Goal: Information Seeking & Learning: Find specific page/section

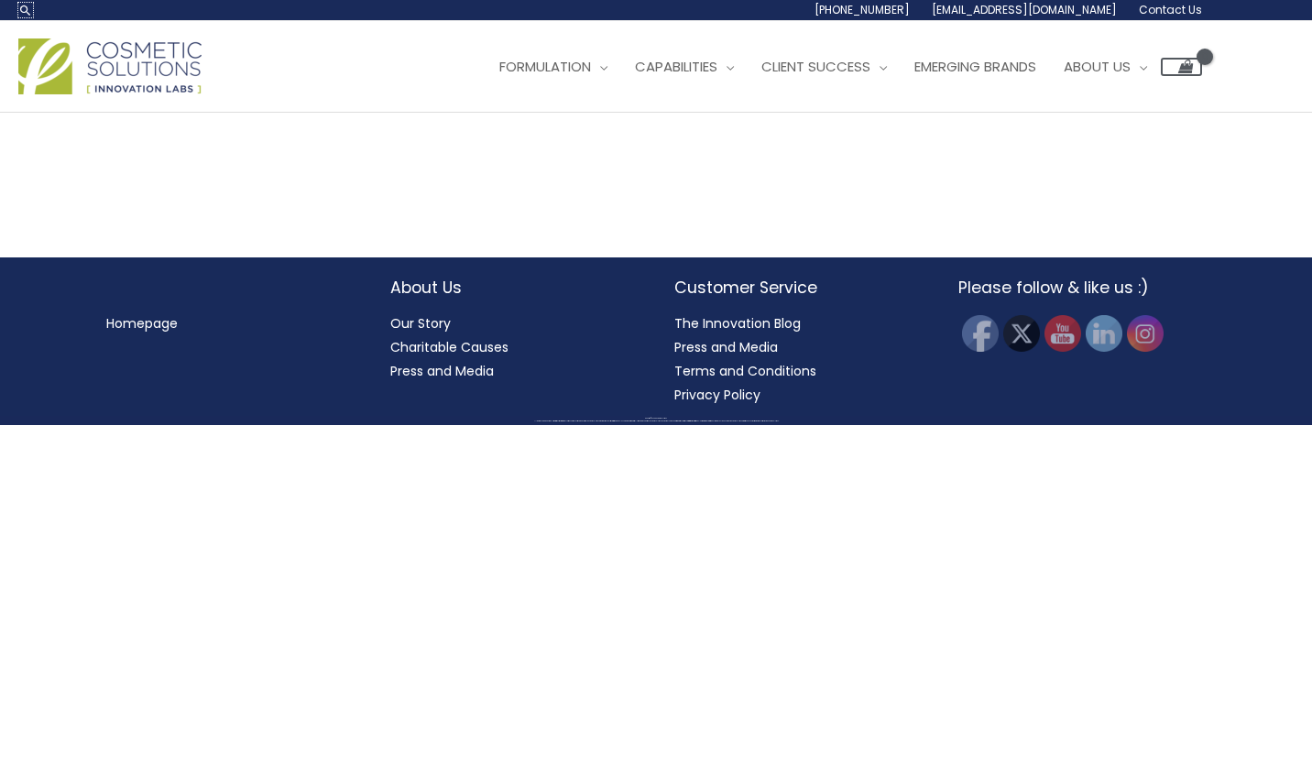
click at [29, 9] on link "Search icon link" at bounding box center [25, 10] width 15 height 15
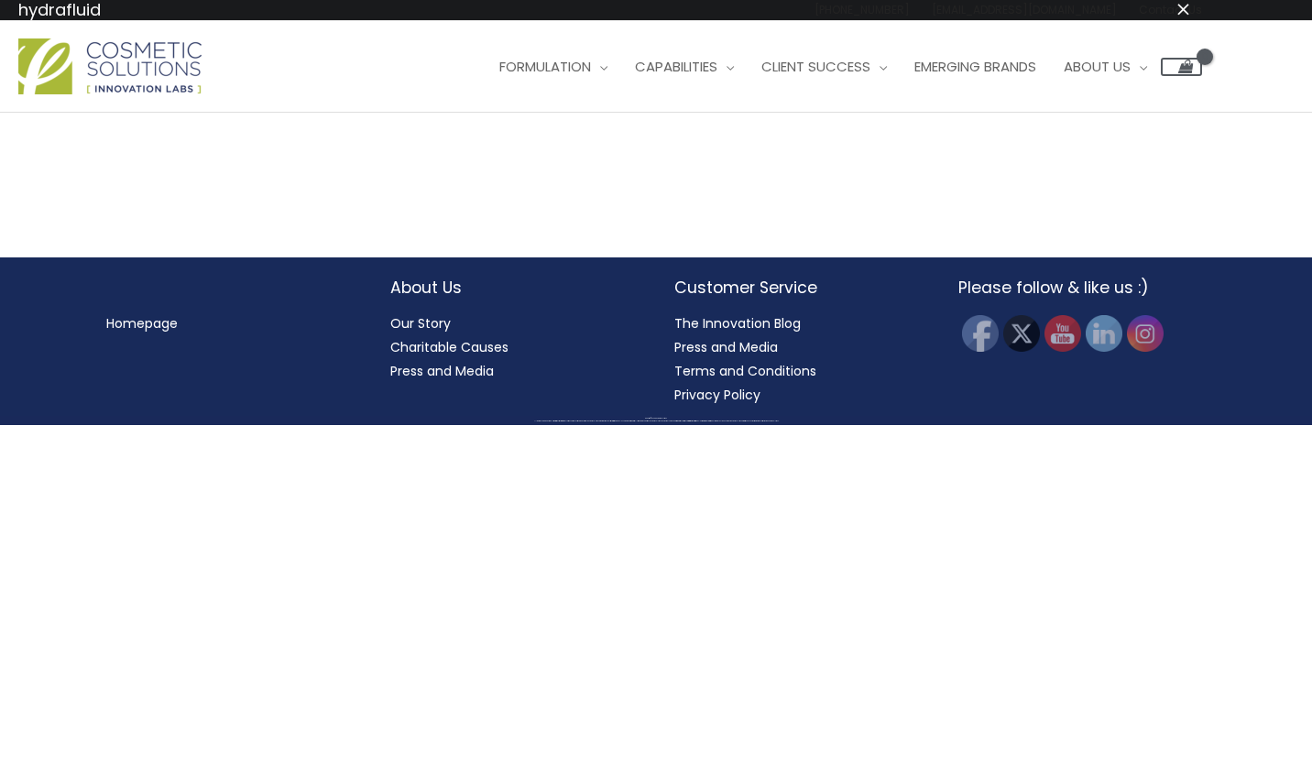
type input "hydrafluid"
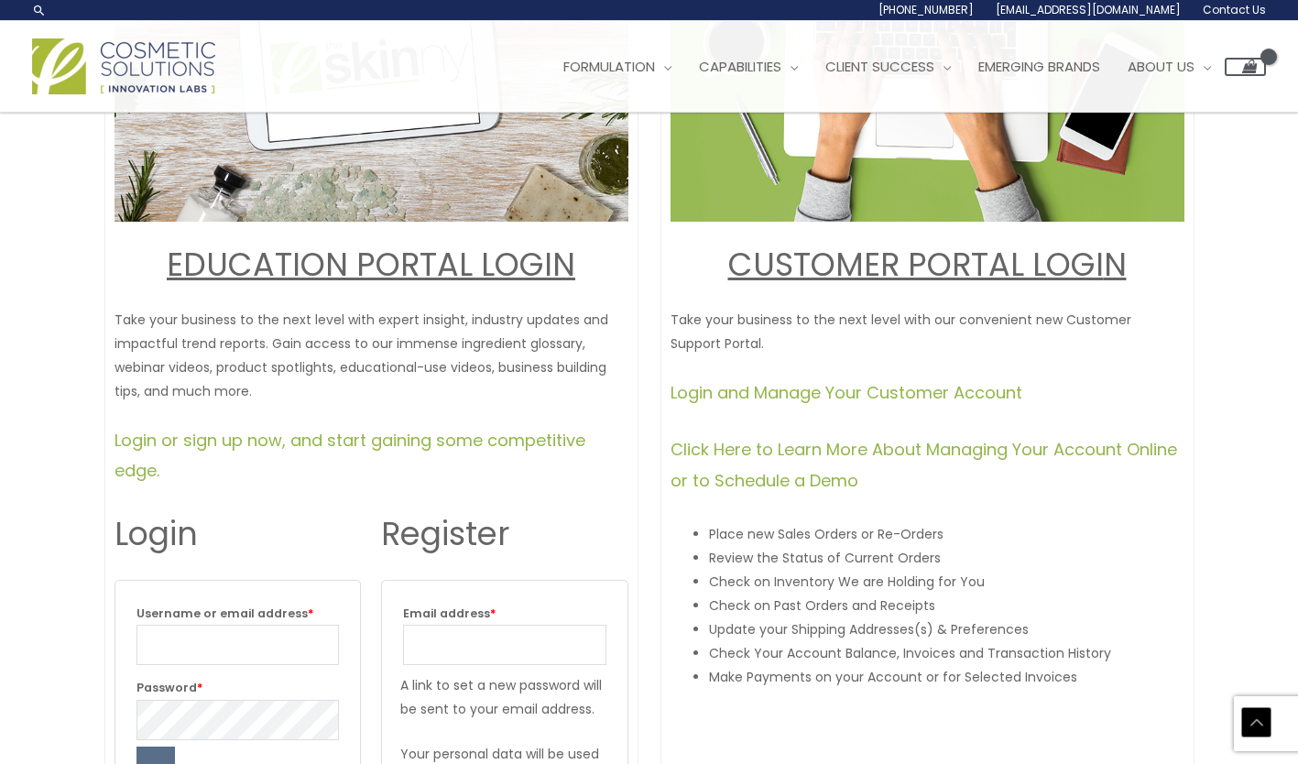
scroll to position [322, 0]
click at [809, 396] on link "Login and Manage Your Customer Account" at bounding box center [847, 393] width 352 height 23
click at [733, 397] on link "Login and Manage Your Customer Account" at bounding box center [847, 393] width 352 height 23
click at [745, 461] on link "Click Here to Learn More About Managing Your Account Online or to Schedule a De…" at bounding box center [924, 465] width 507 height 53
click at [951, 351] on p "Take your business to the next level with our convenient new Customer Support P…" at bounding box center [928, 333] width 514 height 48
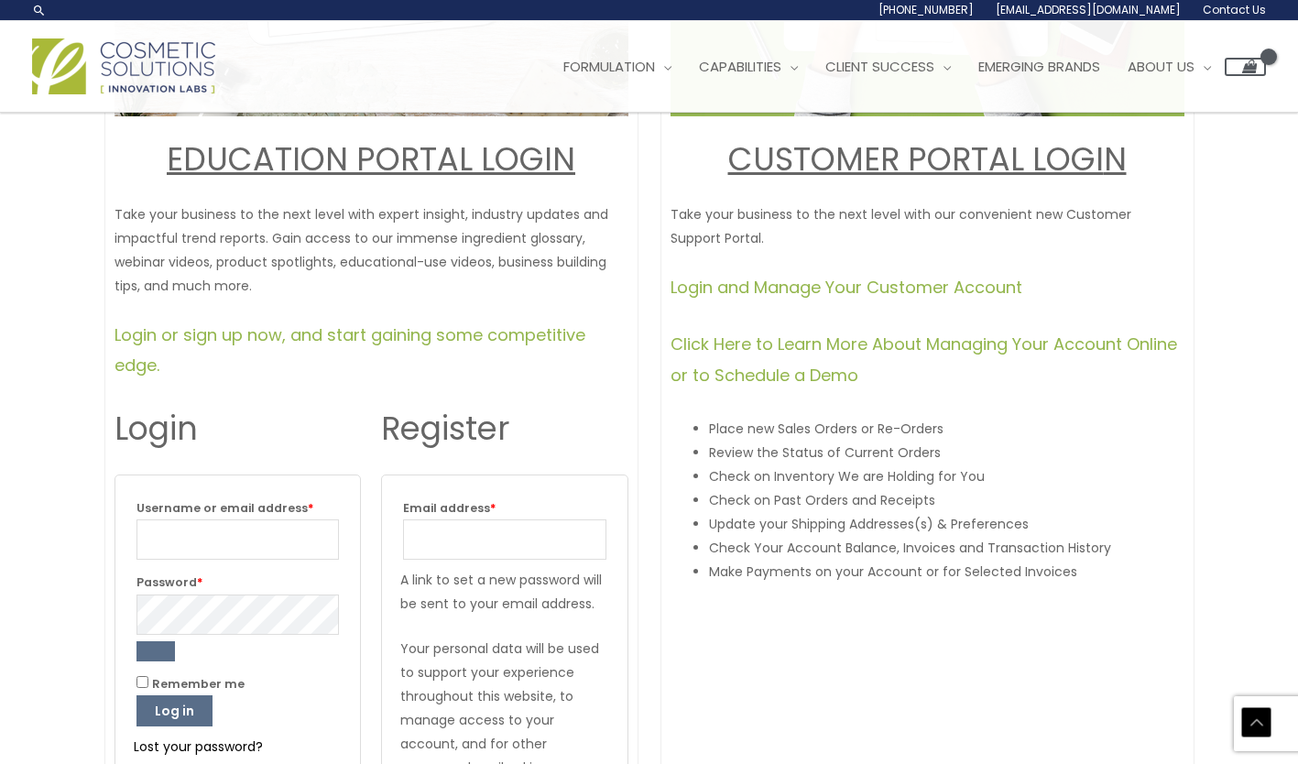
scroll to position [389, 0]
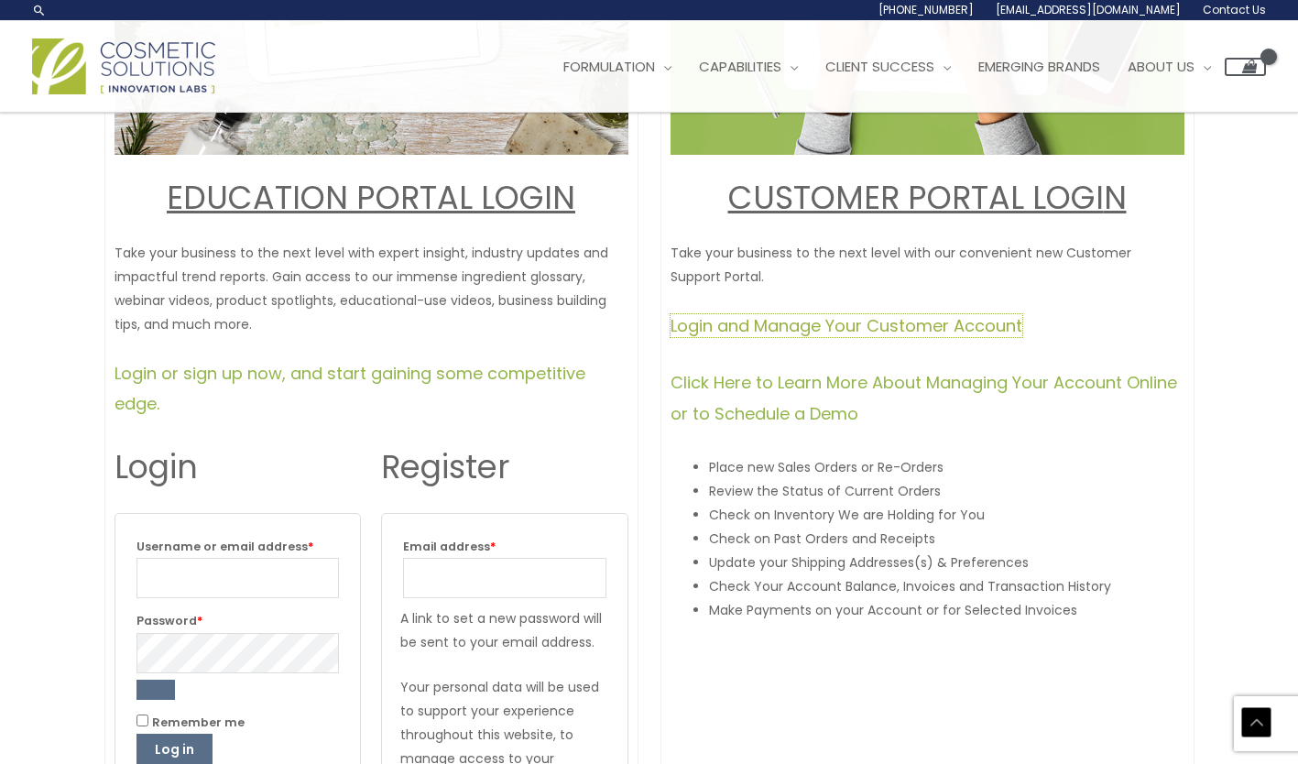
click at [805, 322] on link "Login and Manage Your Customer Account" at bounding box center [847, 325] width 352 height 23
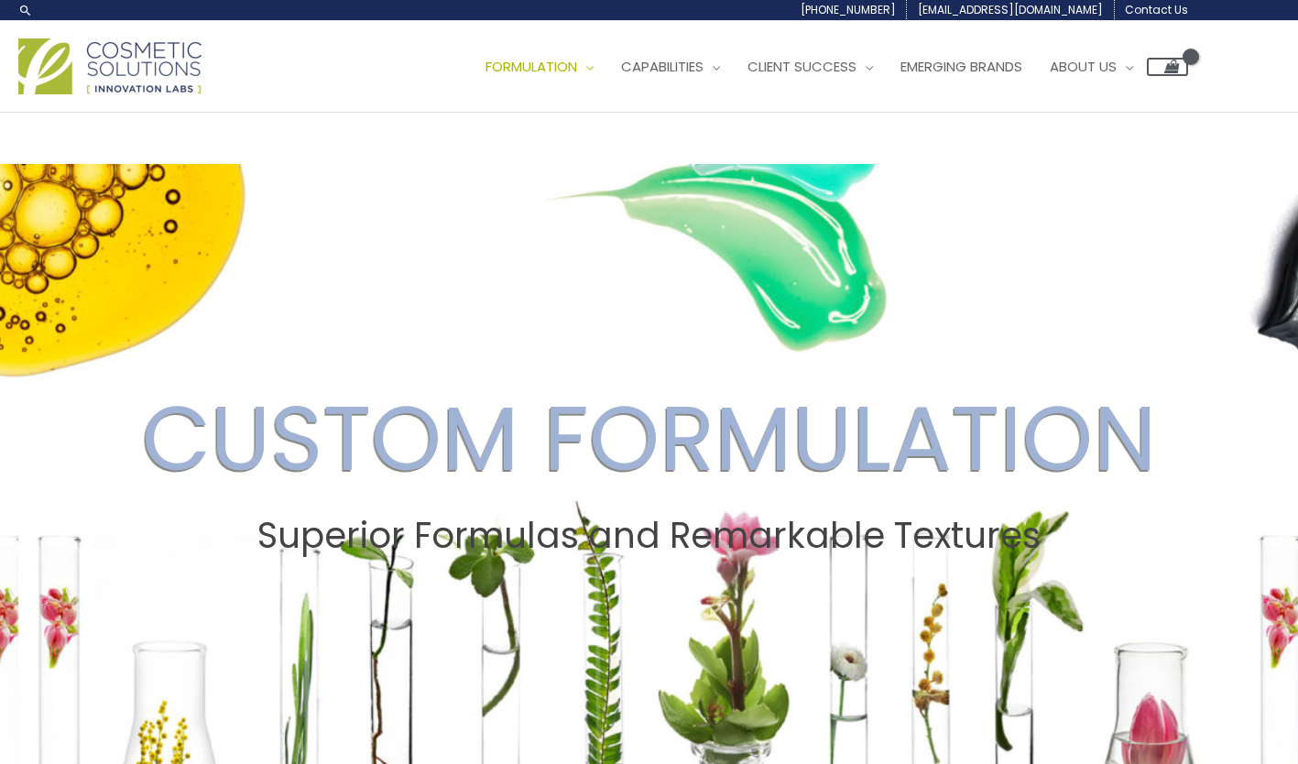
click at [1085, 9] on span "[EMAIL_ADDRESS][DOMAIN_NAME]" at bounding box center [1010, 10] width 185 height 16
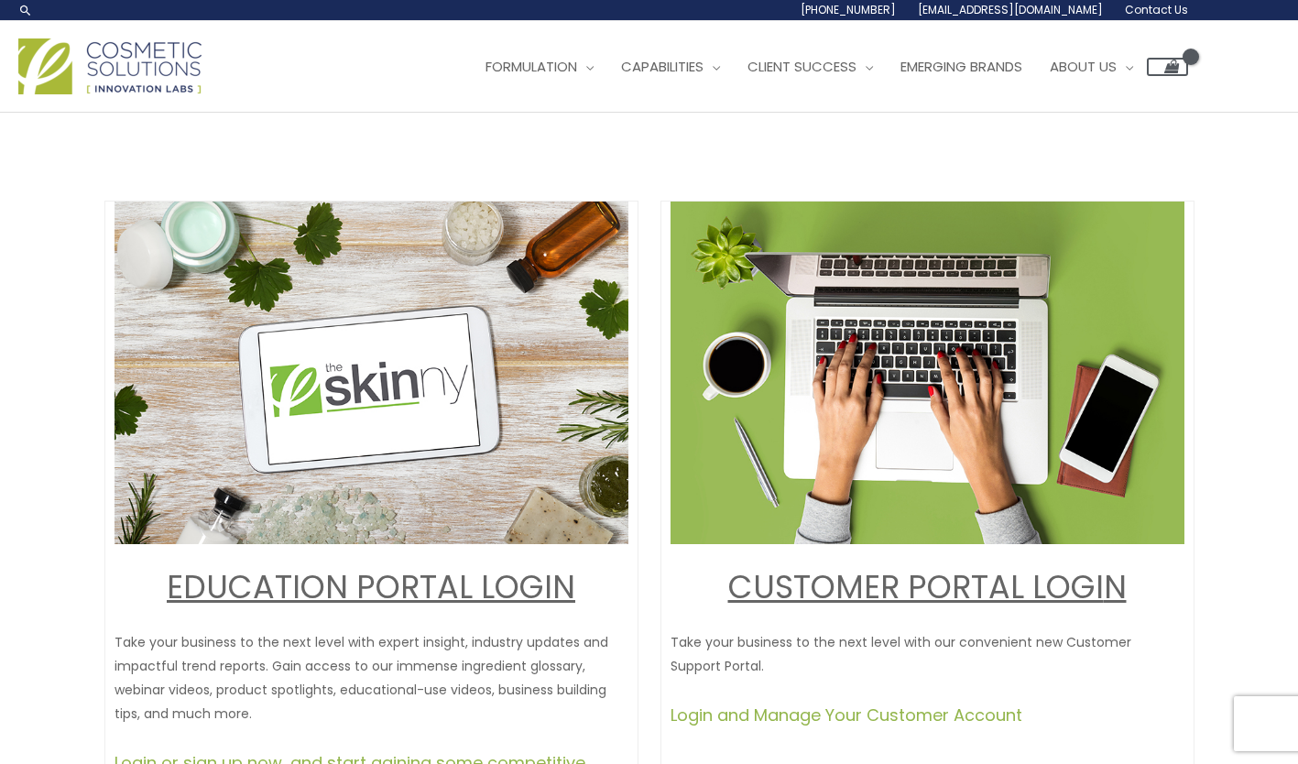
click at [1297, 246] on div "EDUCATION PORTAL LOGIN Take your business to the next level with expert insight…" at bounding box center [649, 758] width 1298 height 1291
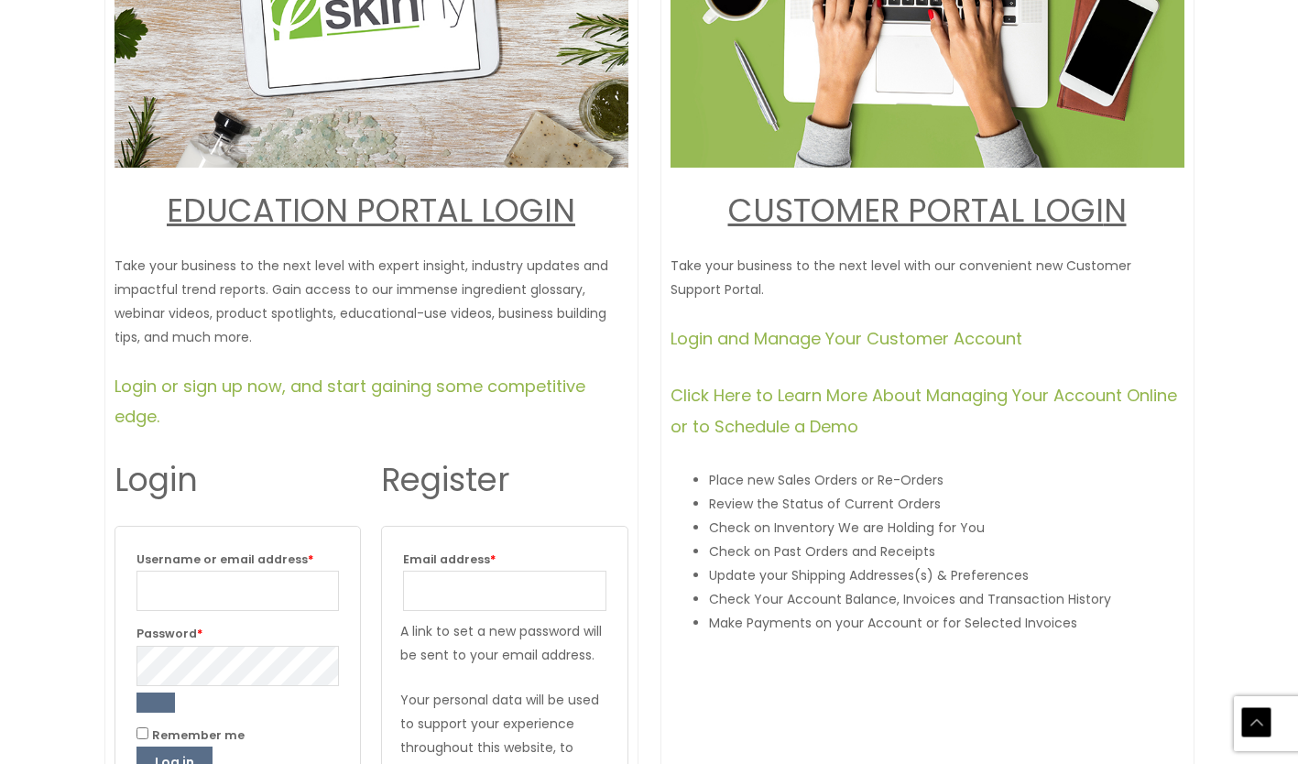
scroll to position [388, 0]
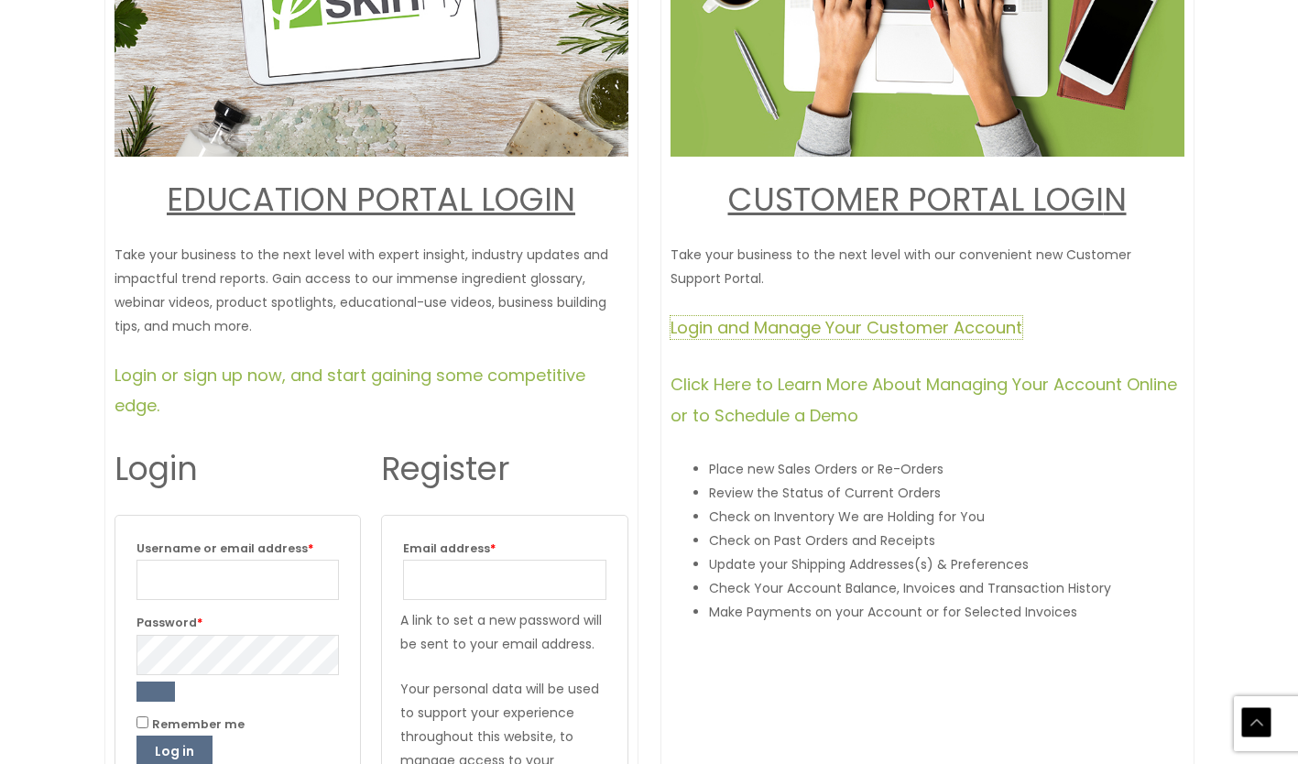
click at [851, 323] on link "Login and Manage Your Customer Account" at bounding box center [847, 327] width 352 height 23
click at [743, 412] on link "Click Here to Learn More About Managing Your Account Online or to Schedule a De…" at bounding box center [924, 399] width 507 height 53
click at [945, 350] on div "CUSTOMER PORTAL LOGI N Take your business to the next level with our convenient…" at bounding box center [928, 382] width 534 height 1139
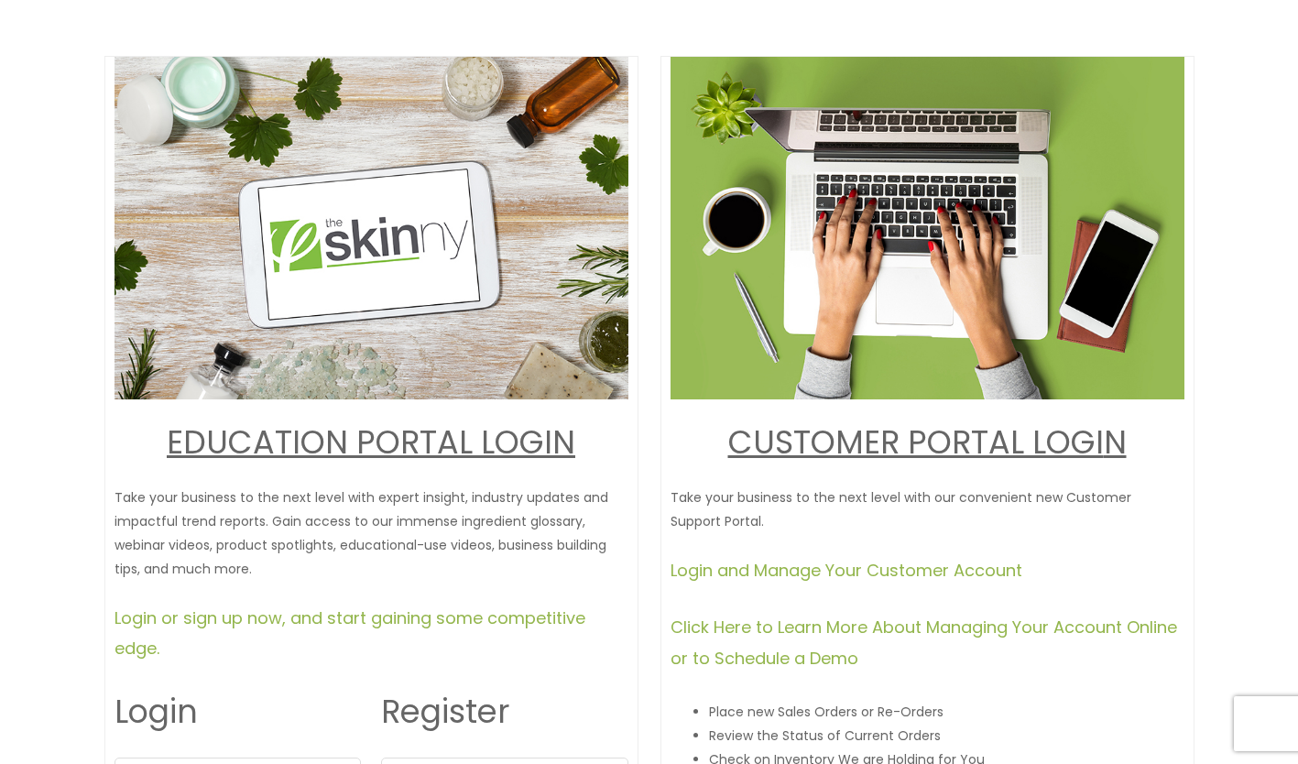
scroll to position [0, 0]
